Goal: Information Seeking & Learning: Learn about a topic

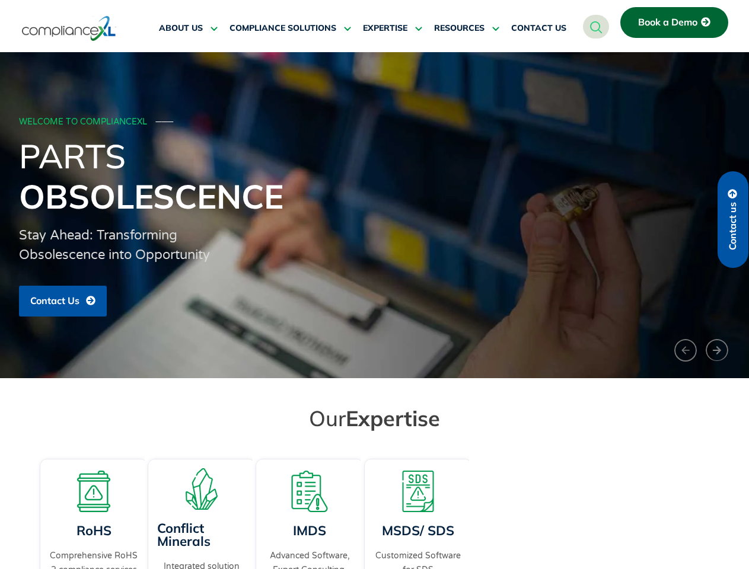
click at [467, 28] on span "RESOURCES" at bounding box center [459, 28] width 50 height 11
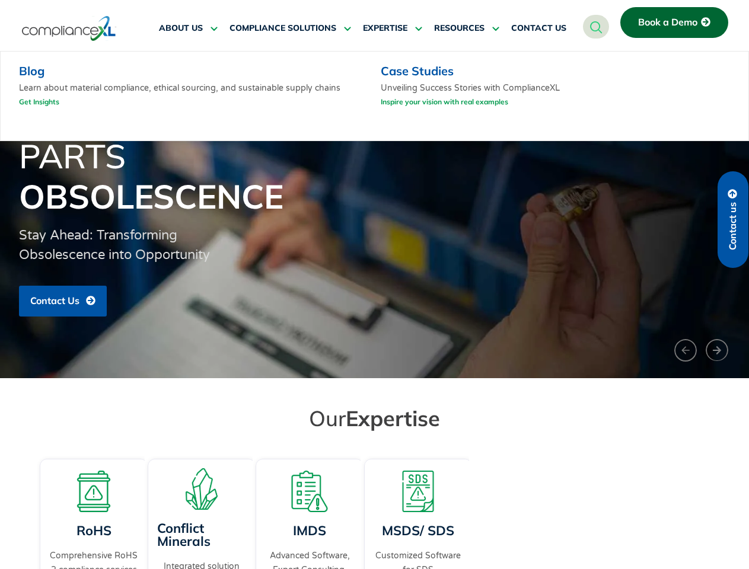
click at [374, 215] on h1 "Parts Obsolescence" at bounding box center [375, 176] width 712 height 81
